Goal: Navigation & Orientation: Find specific page/section

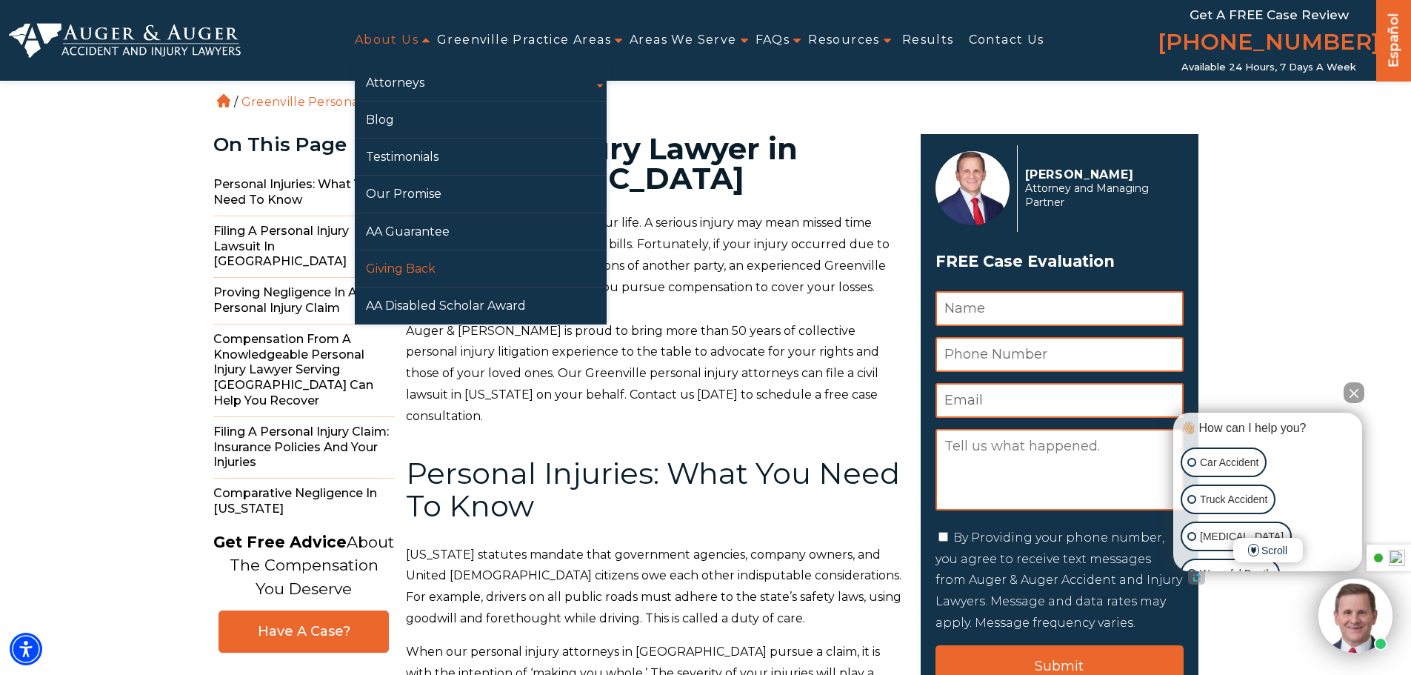
click at [412, 263] on link "Giving Back" at bounding box center [481, 268] width 252 height 36
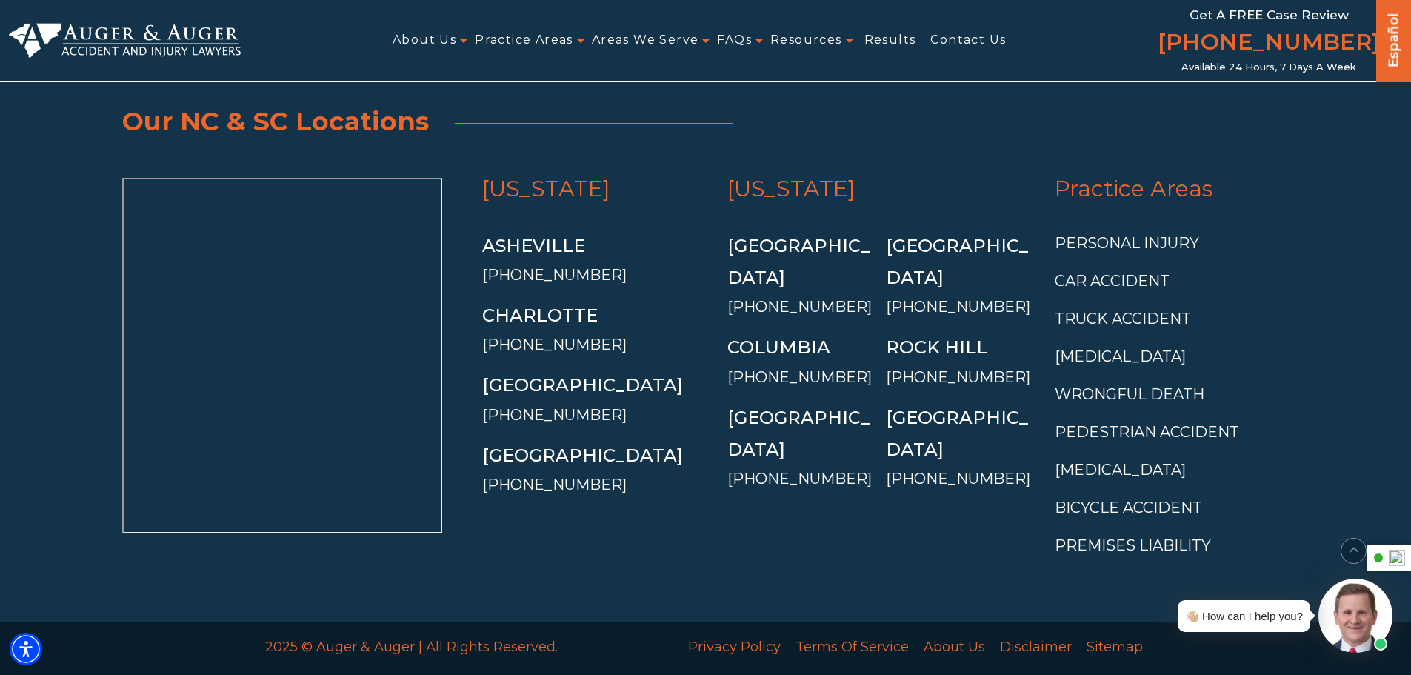
scroll to position [5137, 0]
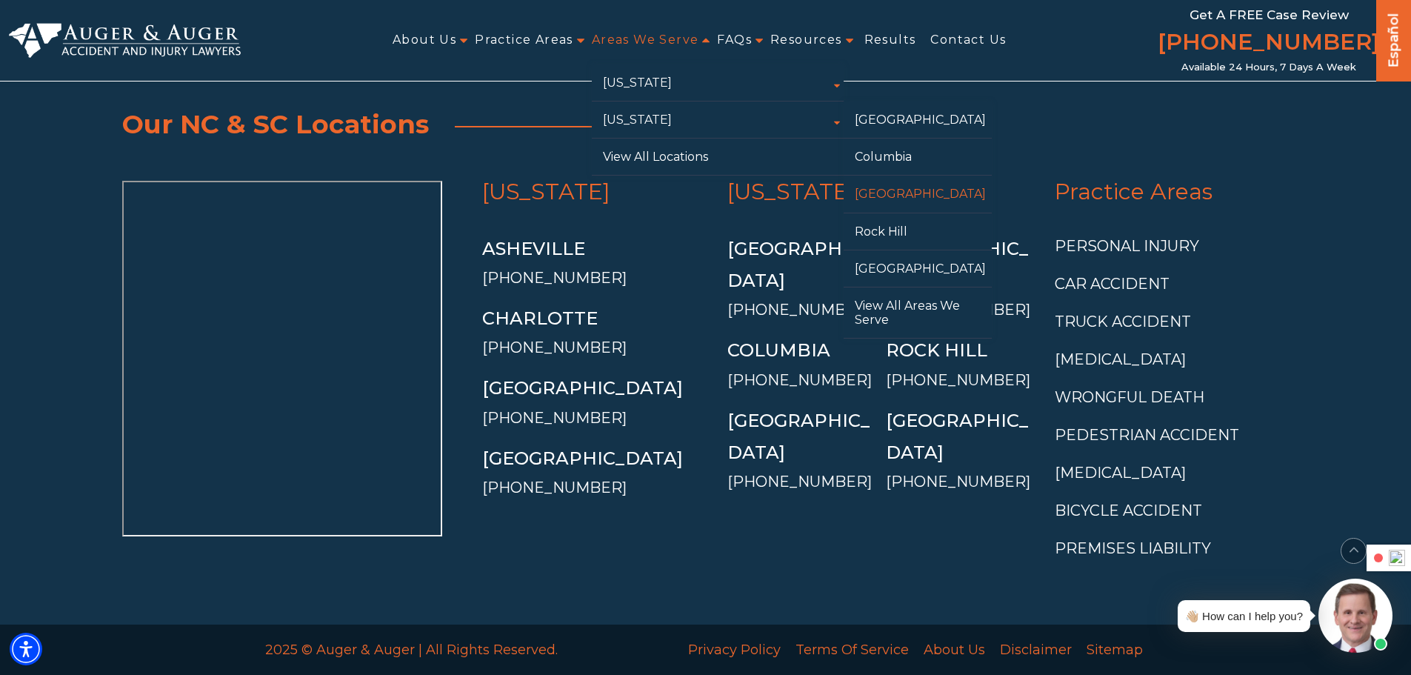
click at [902, 190] on link "[GEOGRAPHIC_DATA]" at bounding box center [917, 193] width 148 height 36
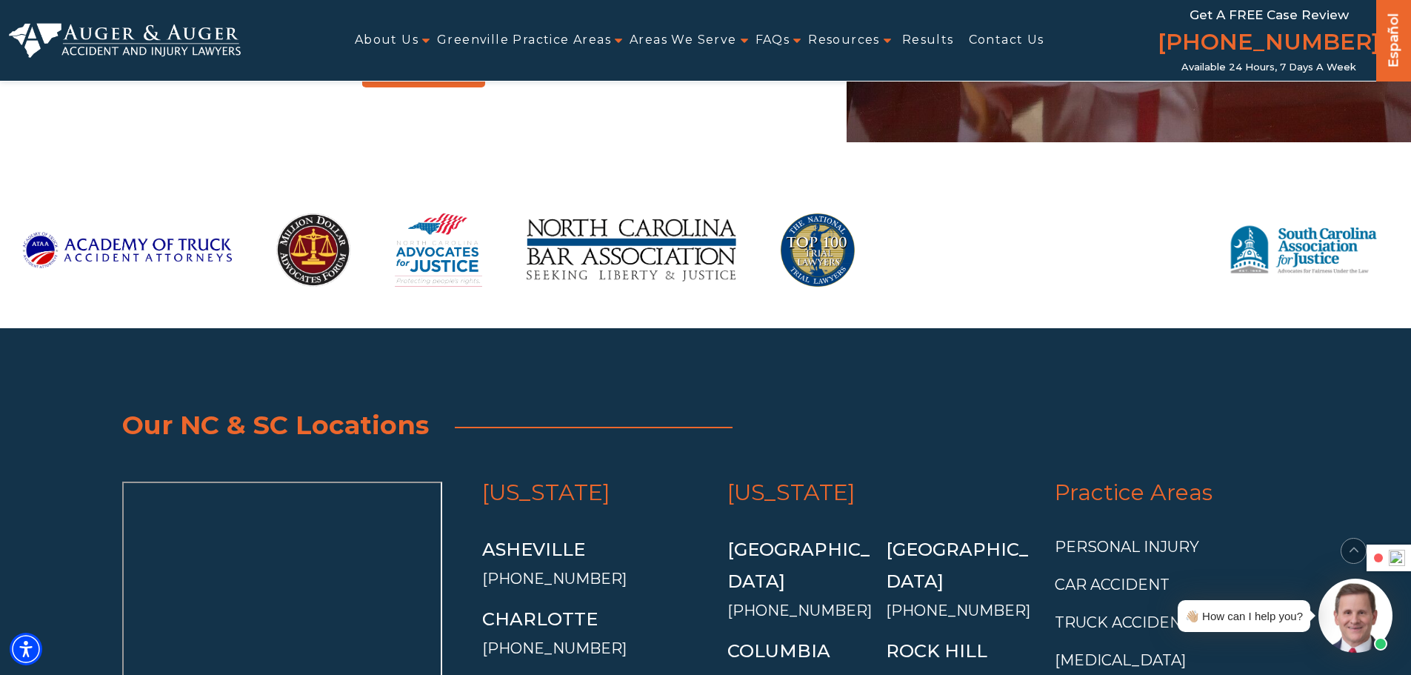
scroll to position [11605, 0]
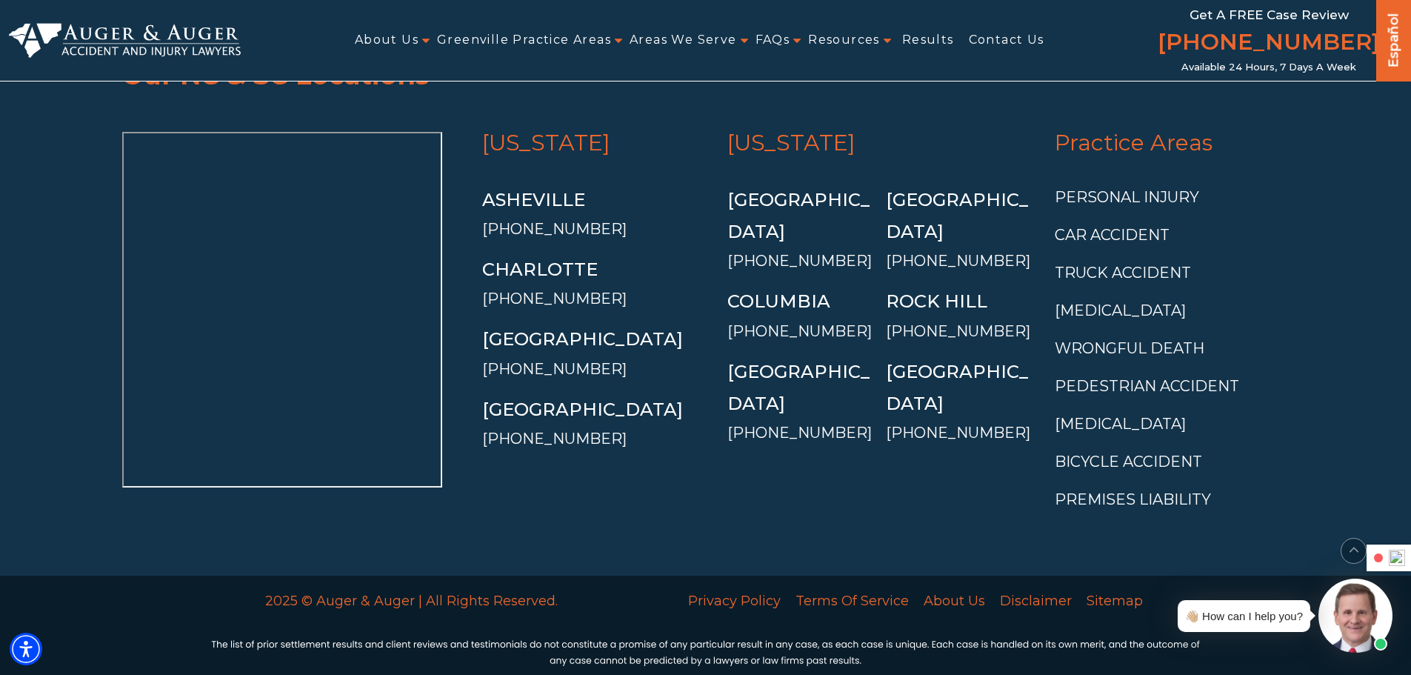
click at [143, 36] on img at bounding box center [125, 41] width 232 height 36
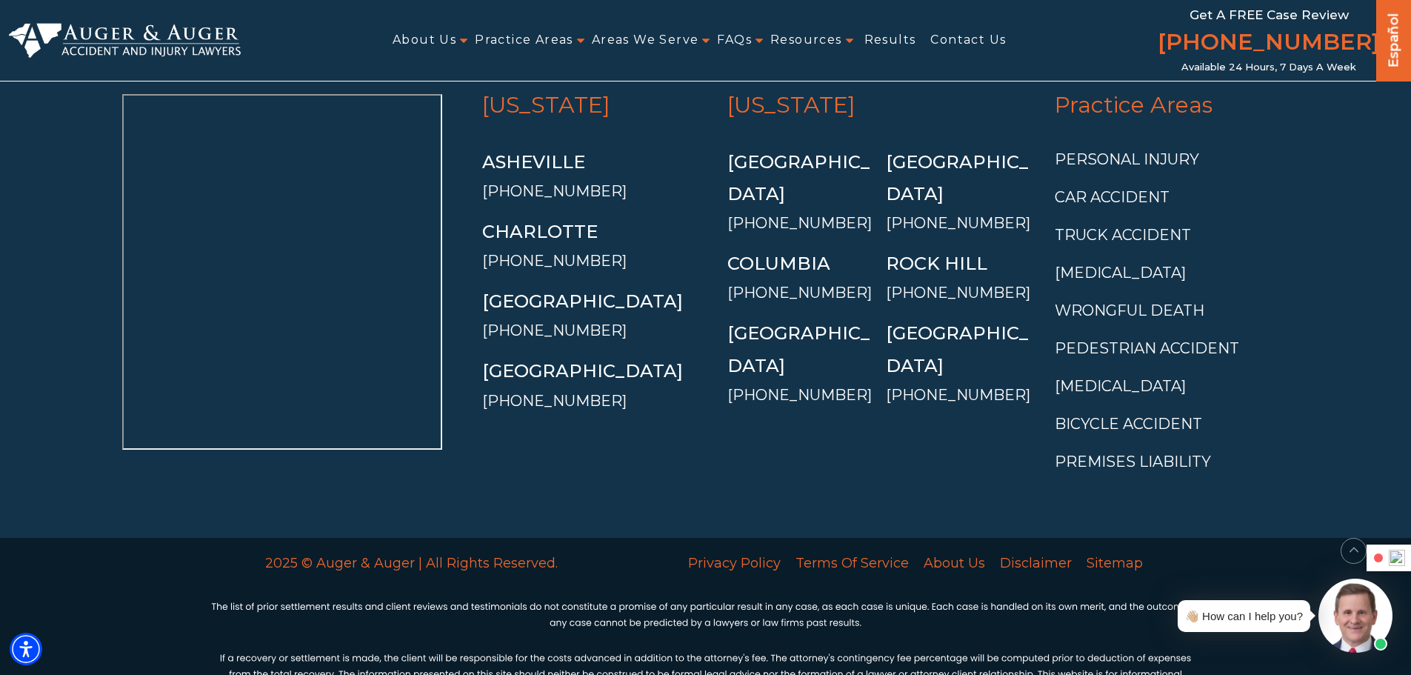
scroll to position [5591, 0]
